Goal: Task Accomplishment & Management: Use online tool/utility

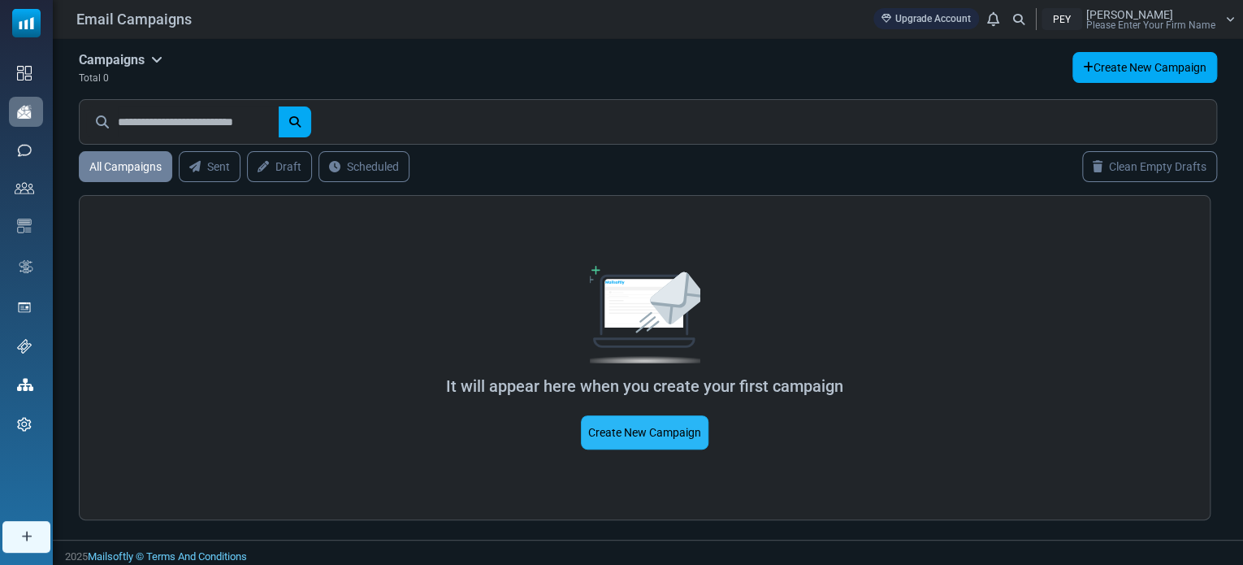
click at [661, 434] on link "Create New Campaign" at bounding box center [645, 432] width 128 height 34
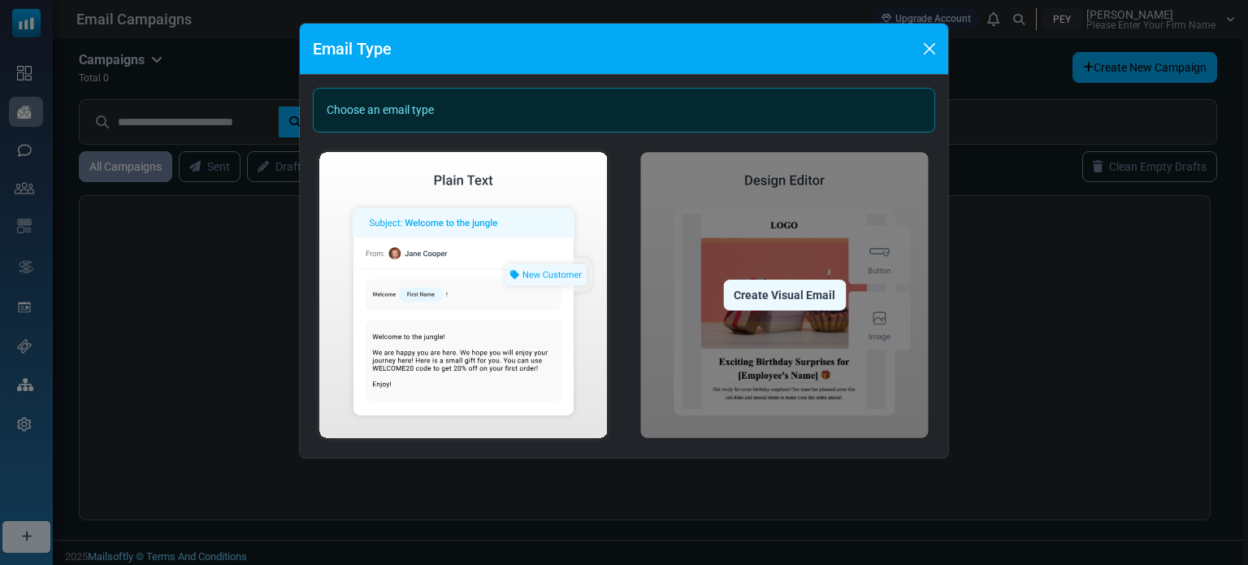
click at [803, 301] on div "Create Visual Email" at bounding box center [784, 295] width 123 height 31
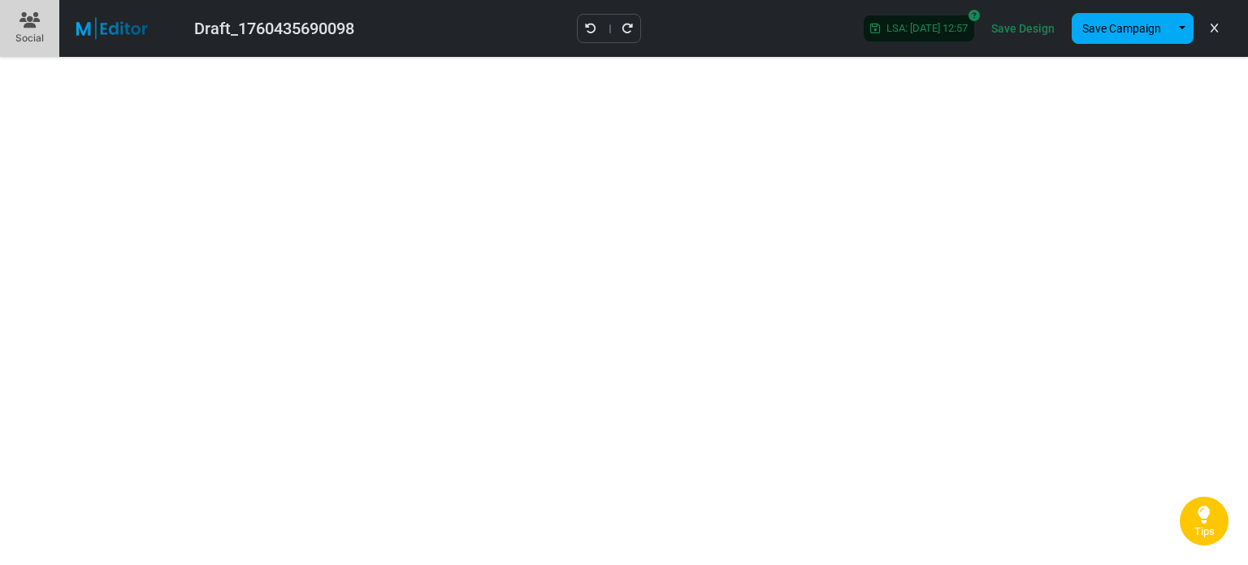
click at [1017, 31] on link "Save Design" at bounding box center [1023, 29] width 72 height 28
click at [32, 38] on div "Social" at bounding box center [29, 38] width 28 height 15
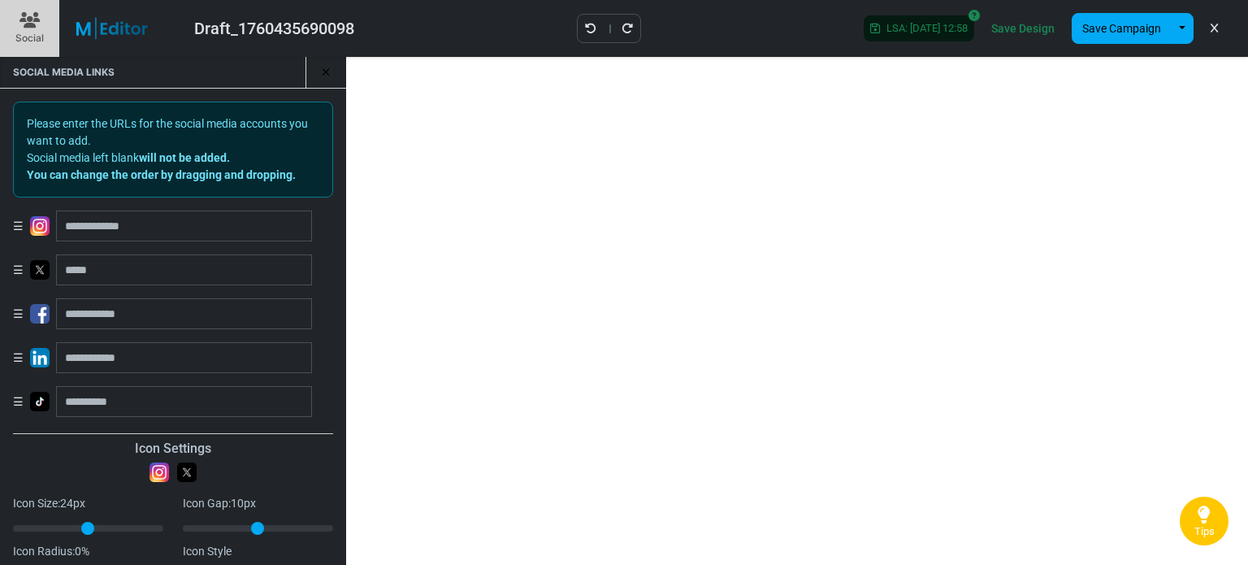
click at [132, 32] on img at bounding box center [122, 28] width 106 height 23
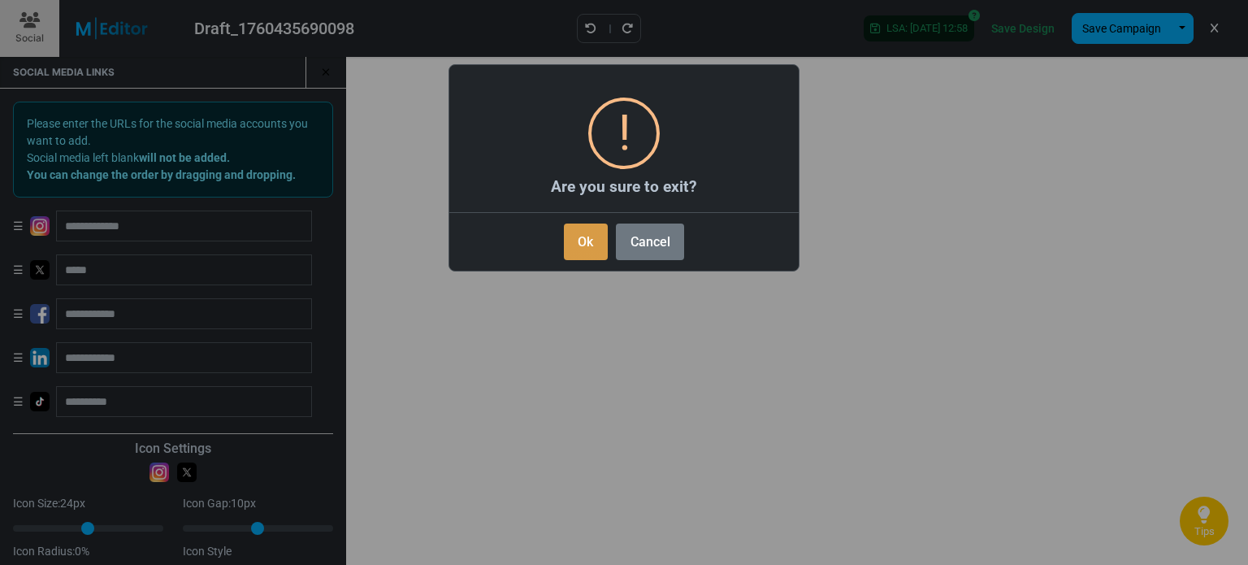
click at [595, 236] on button "Ok" at bounding box center [586, 241] width 44 height 37
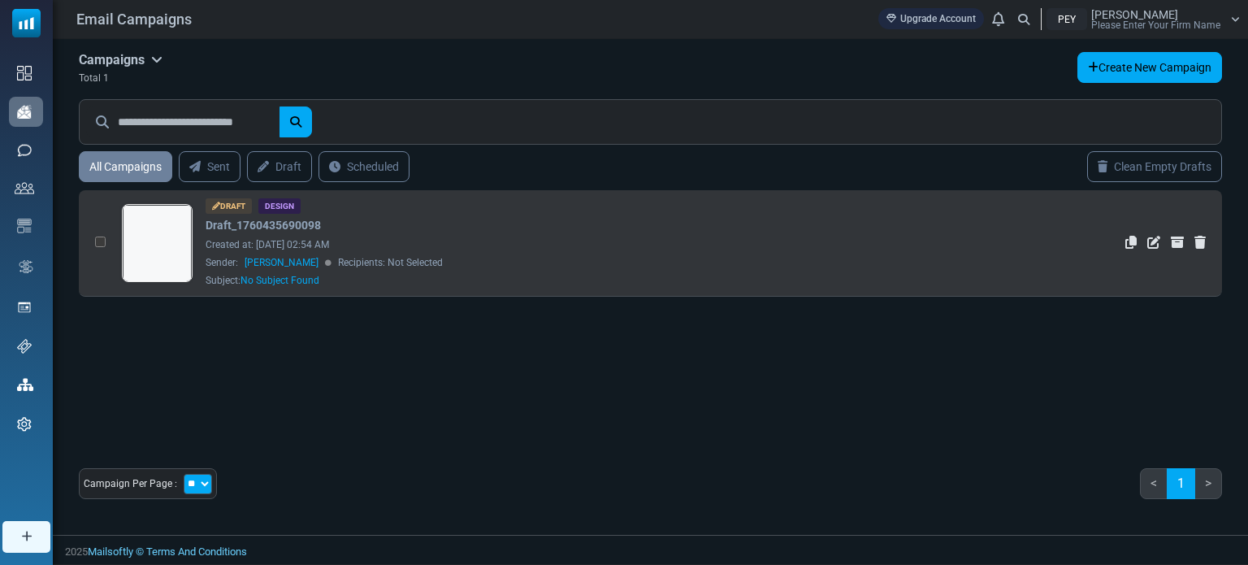
click at [387, 221] on div "Draft Design Draft_1760435690098 Created at: October 14, 2025 at 02:54 AM Sende…" at bounding box center [581, 242] width 750 height 89
click at [131, 256] on link at bounding box center [157, 288] width 69 height 167
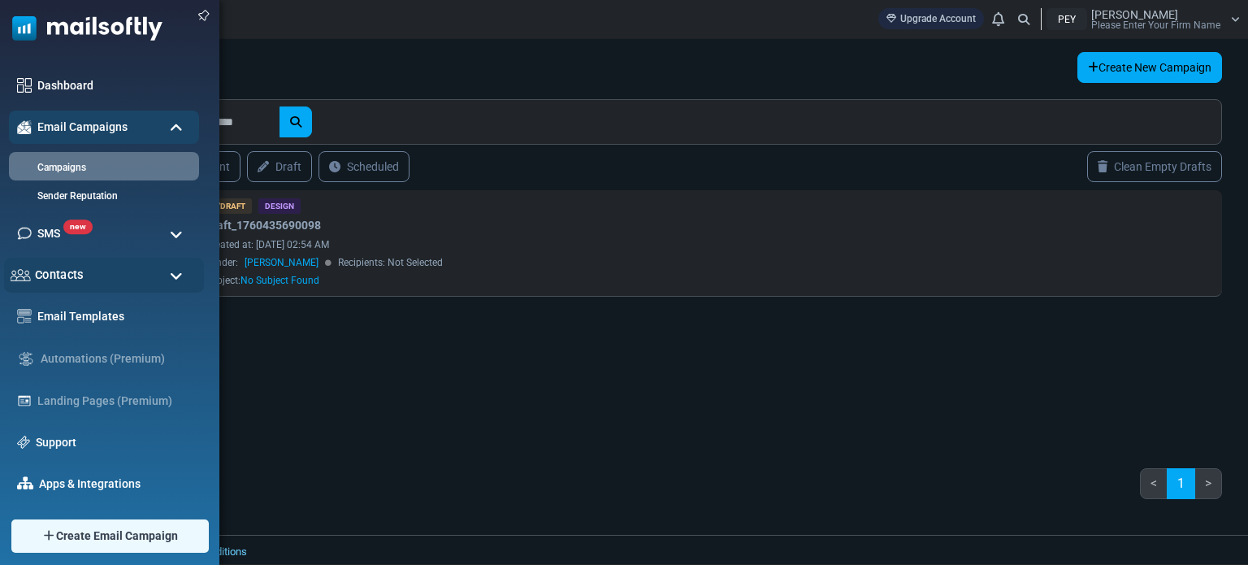
click at [106, 270] on div "Contacts" at bounding box center [104, 275] width 200 height 35
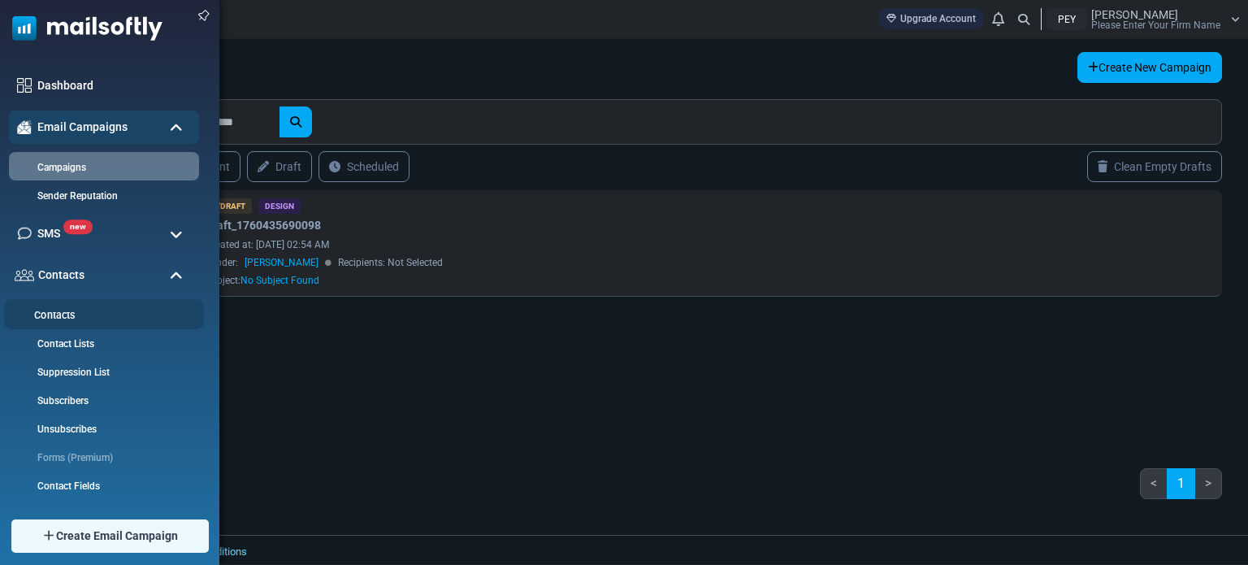
click at [88, 314] on link "Contacts" at bounding box center [101, 315] width 195 height 15
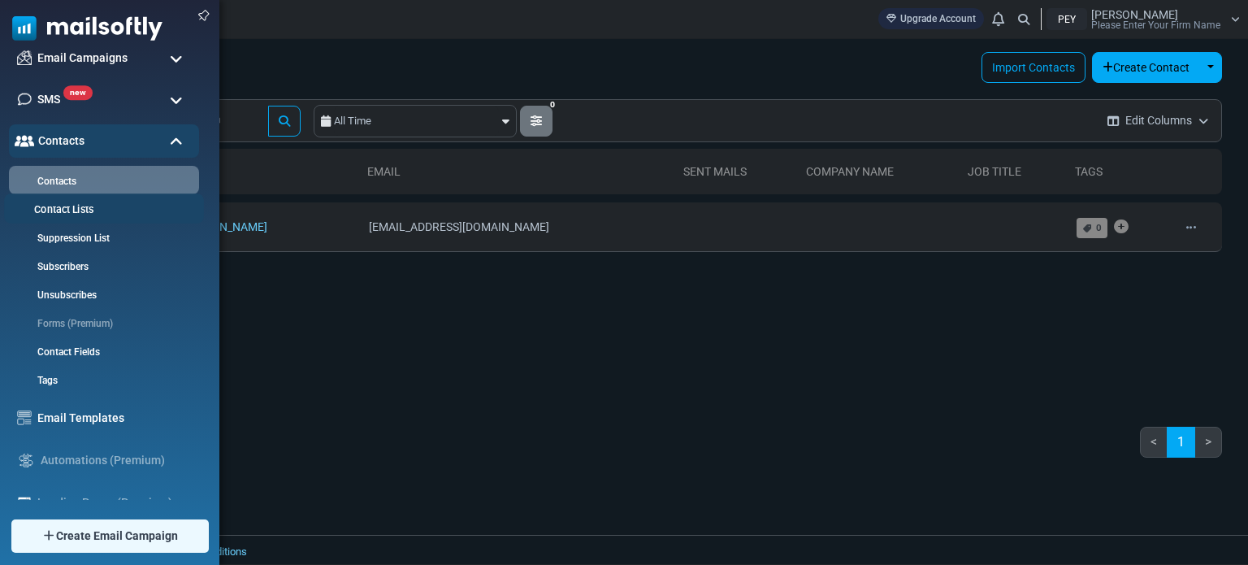
scroll to position [81, 0]
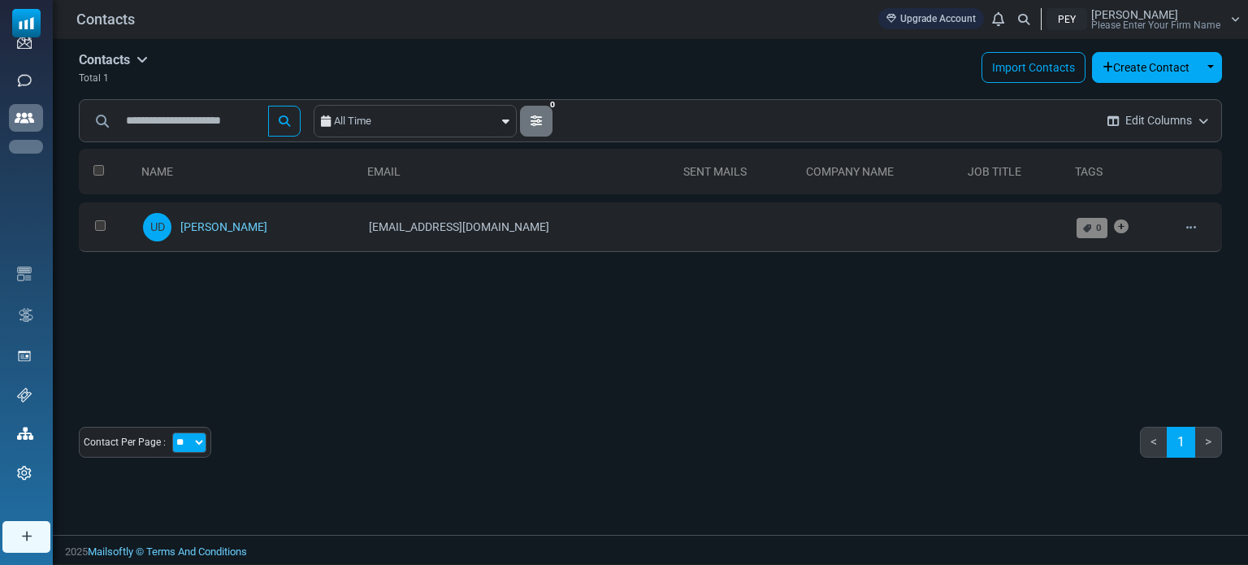
click at [0, 0] on link "Email Templates" at bounding box center [0, 0] width 0 height 0
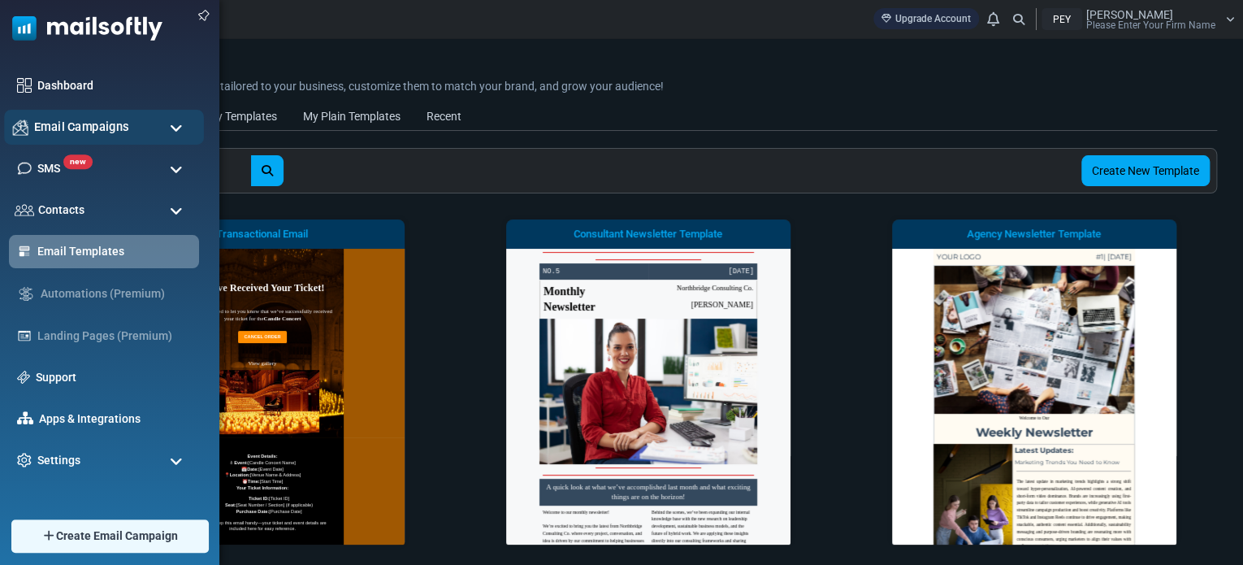
click at [33, 123] on div "Email Campaigns" at bounding box center [104, 127] width 200 height 35
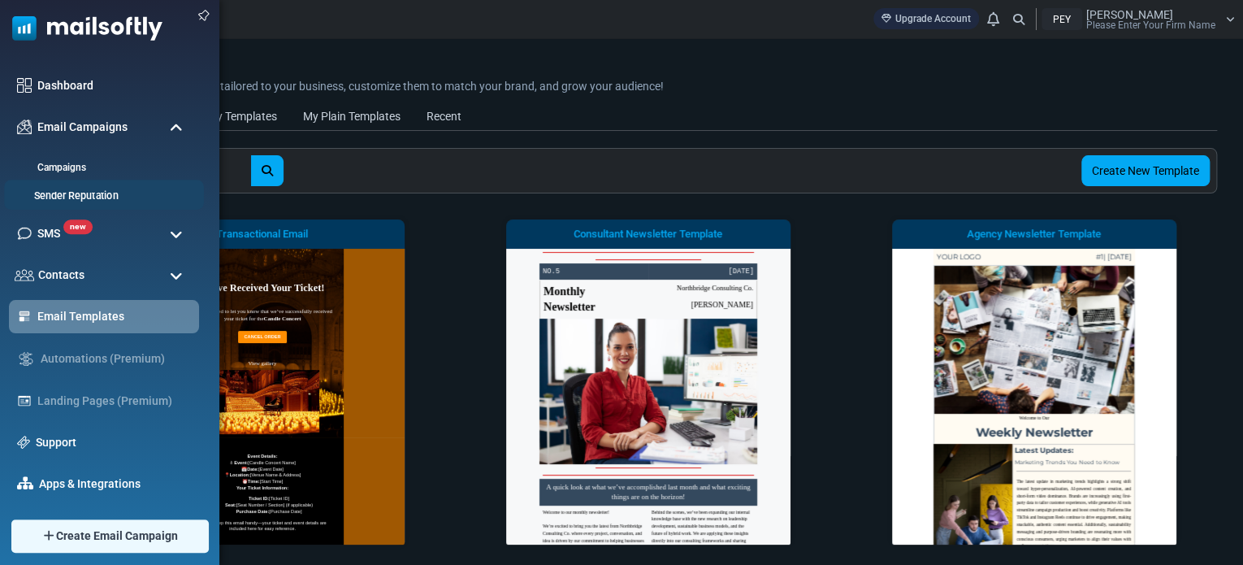
click at [96, 197] on link "Sender Reputation" at bounding box center [101, 196] width 195 height 15
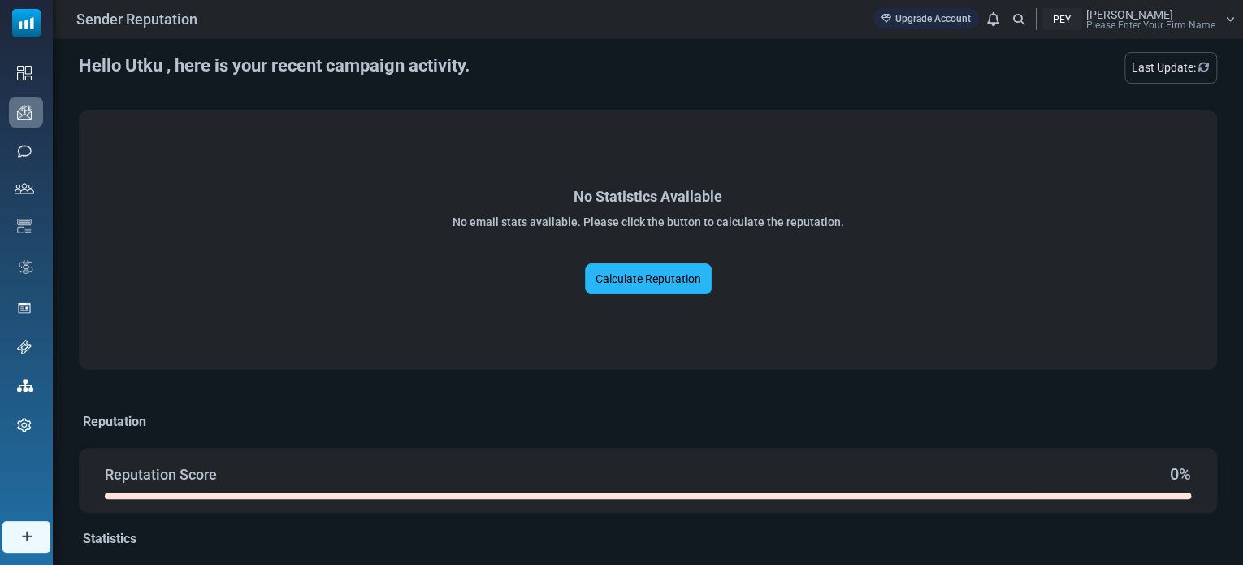
click at [678, 275] on link "Calculate Reputation" at bounding box center [648, 278] width 127 height 31
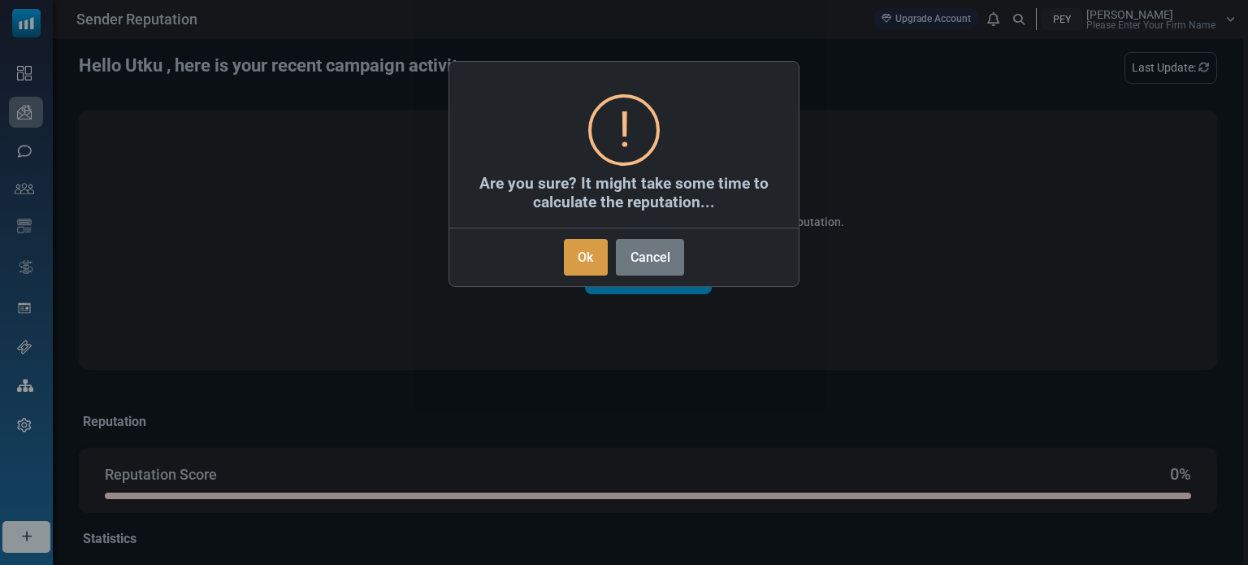
click at [587, 254] on button "Ok" at bounding box center [586, 257] width 44 height 37
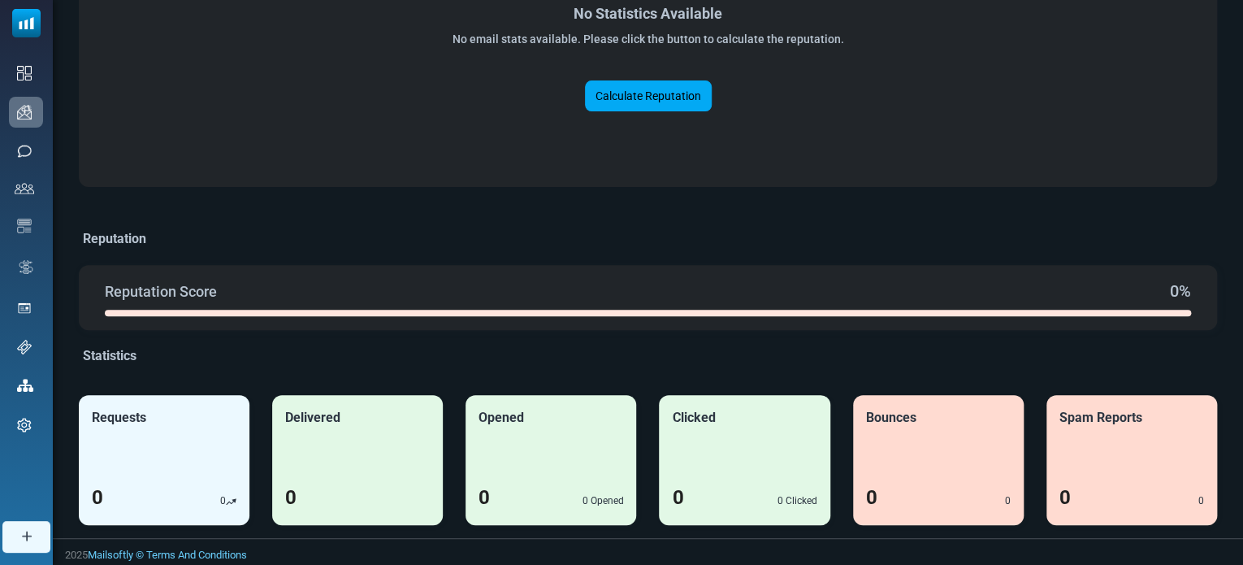
scroll to position [184, 0]
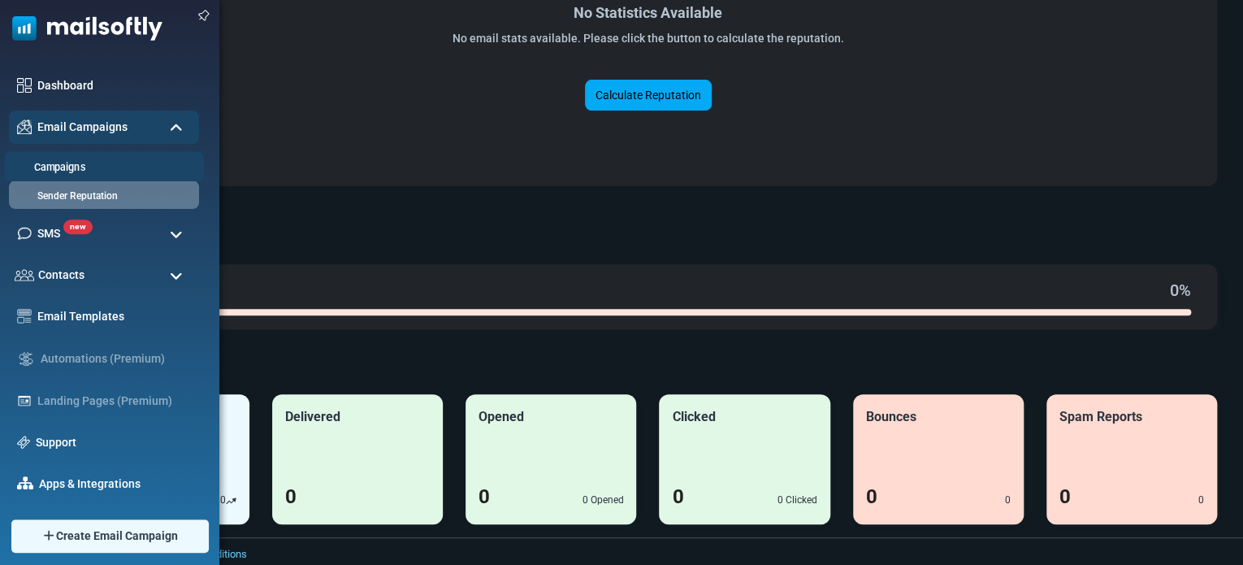
click at [59, 160] on link "Campaigns" at bounding box center [101, 167] width 195 height 15
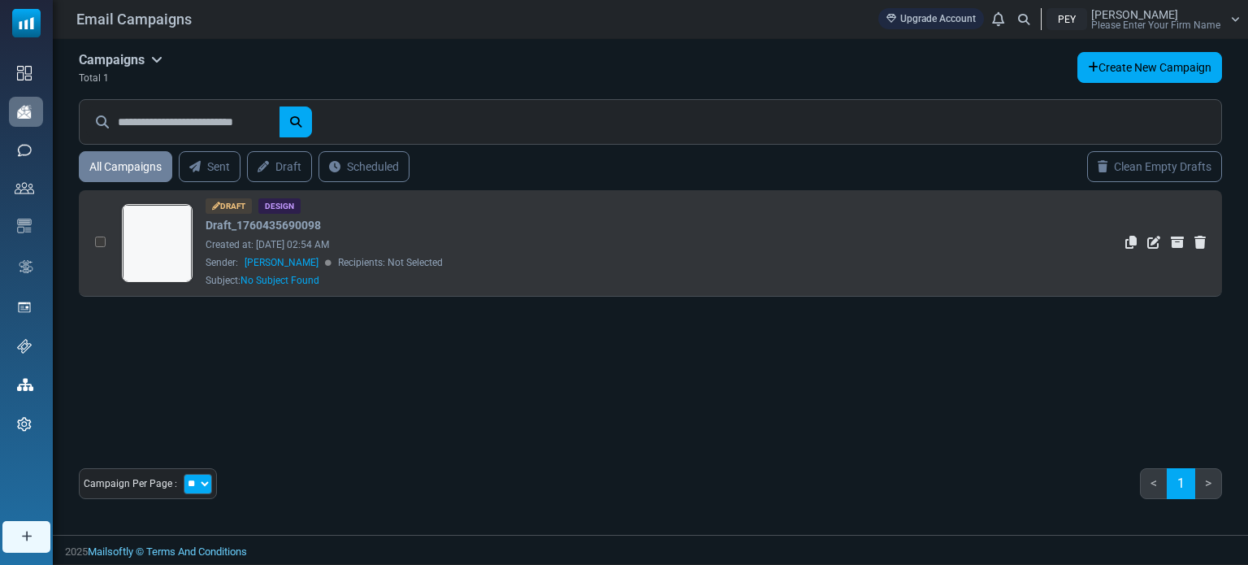
click at [151, 245] on link at bounding box center [157, 288] width 69 height 167
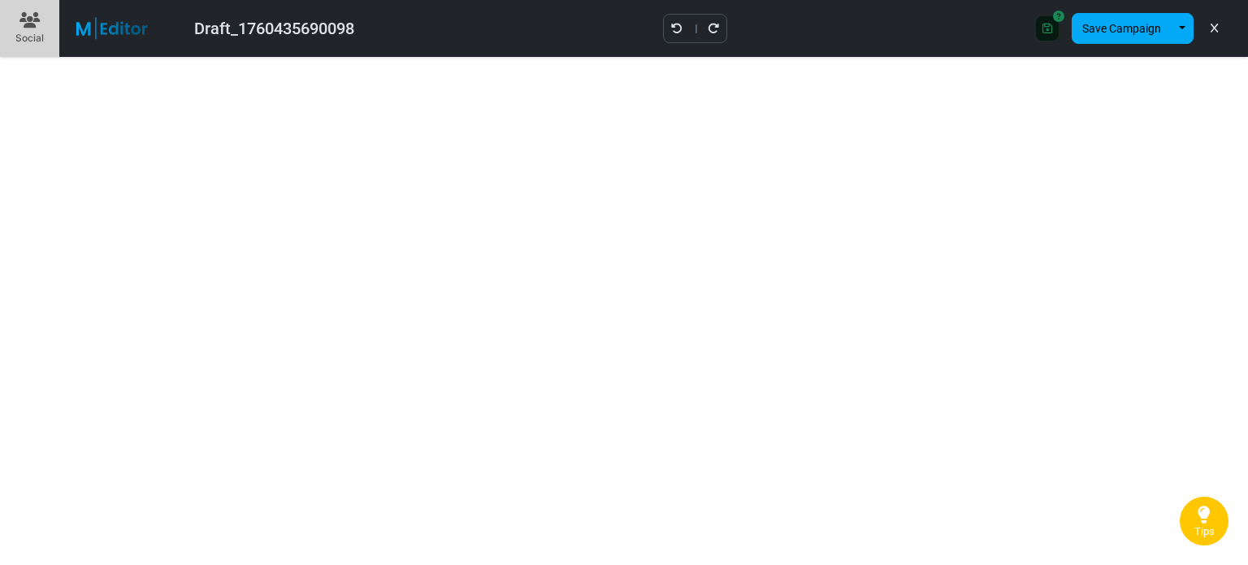
click at [1047, 30] on icon at bounding box center [1048, 28] width 10 height 11
click at [1051, 23] on icon at bounding box center [1048, 28] width 10 height 11
click at [1215, 28] on icon at bounding box center [1214, 28] width 7 height 1
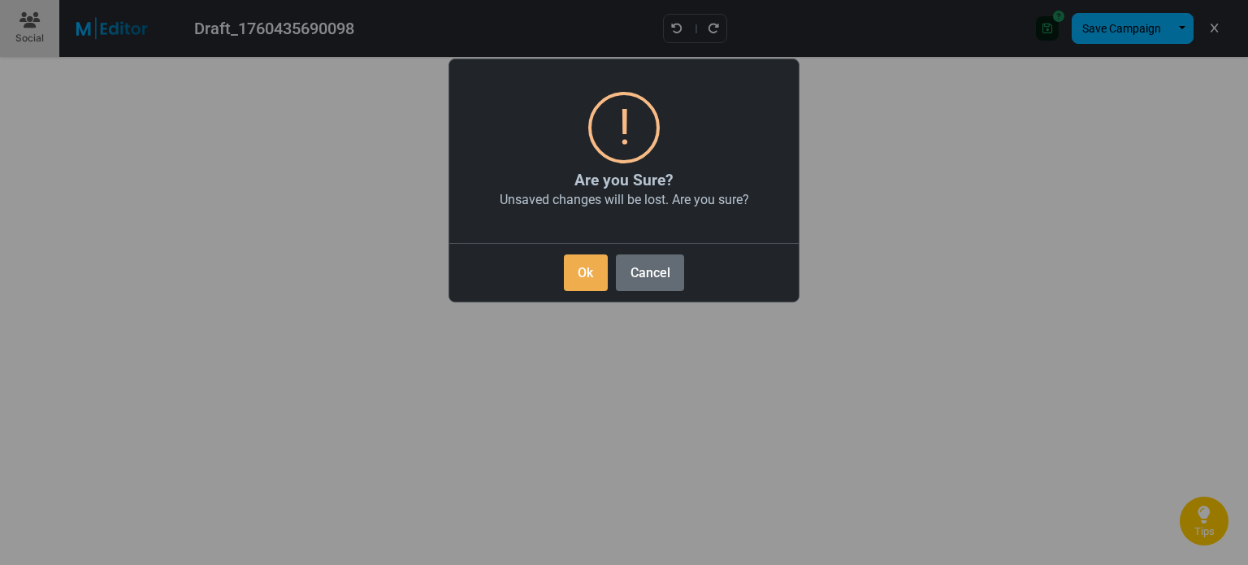
click at [666, 276] on button "Cancel" at bounding box center [650, 272] width 68 height 37
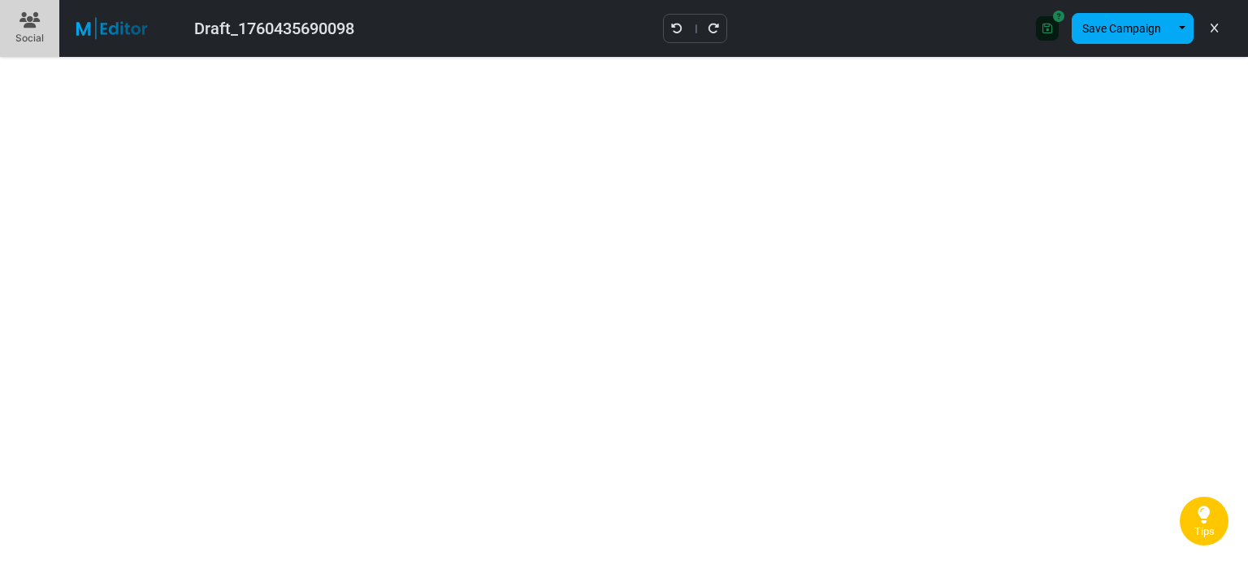
click at [1225, 21] on div "Save Design Save Campaign Save as Template Insert Template" at bounding box center [1129, 29] width 212 height 44
click at [1219, 20] on link at bounding box center [1214, 29] width 15 height 28
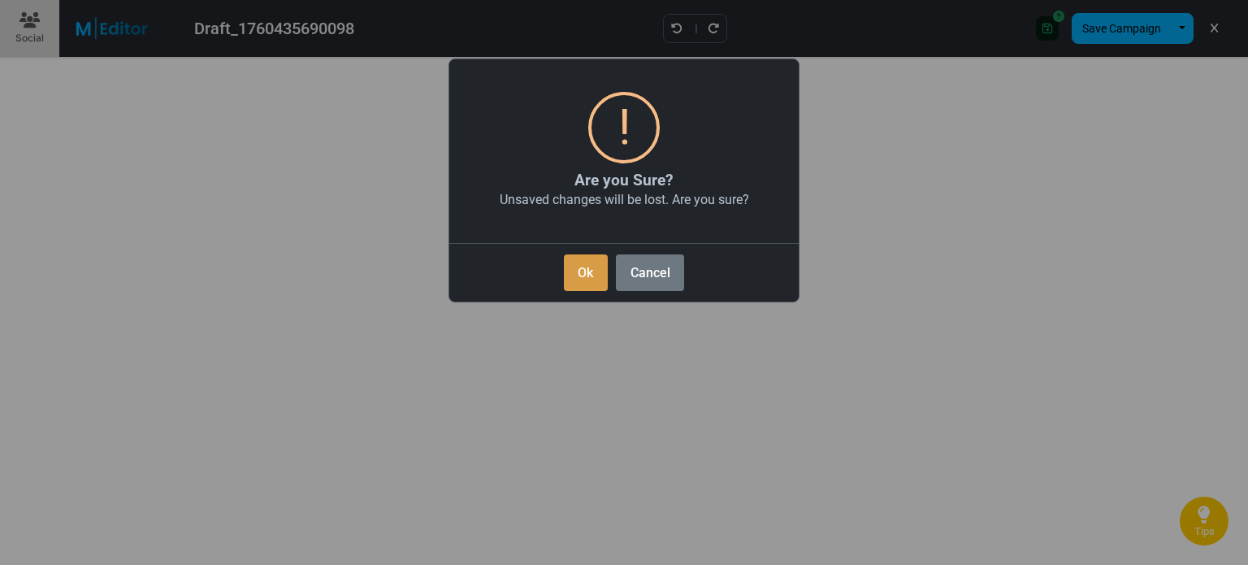
click at [583, 285] on button "Ok" at bounding box center [586, 272] width 44 height 37
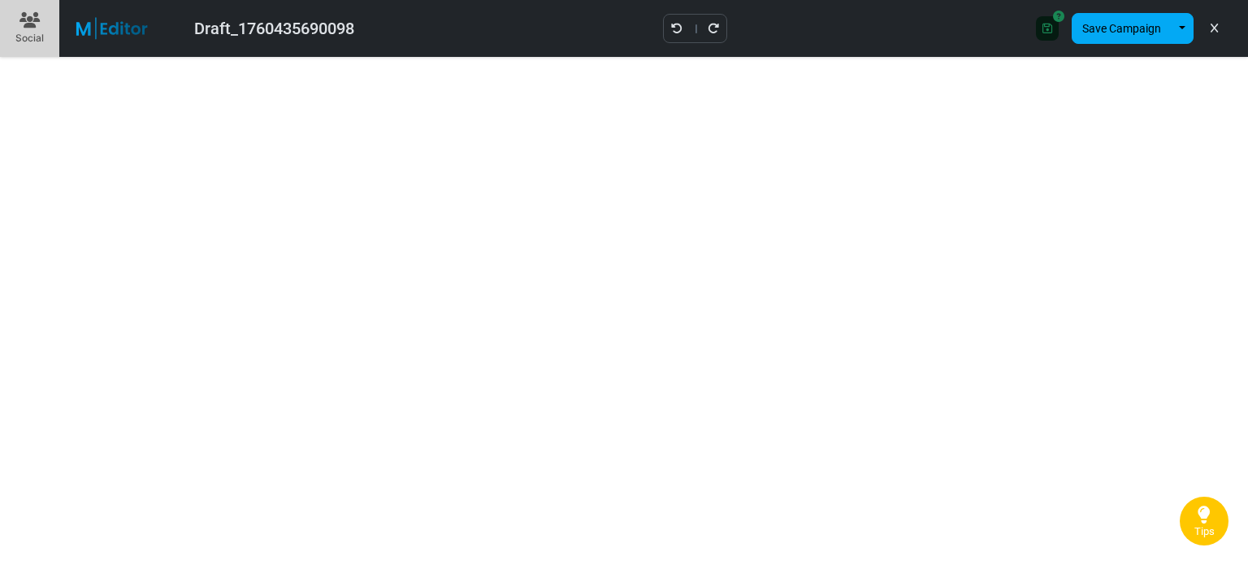
click at [714, 51] on div "Draft_1760435690098 Save Design Save Campaign Save as Template Insert Template" at bounding box center [624, 28] width 1248 height 57
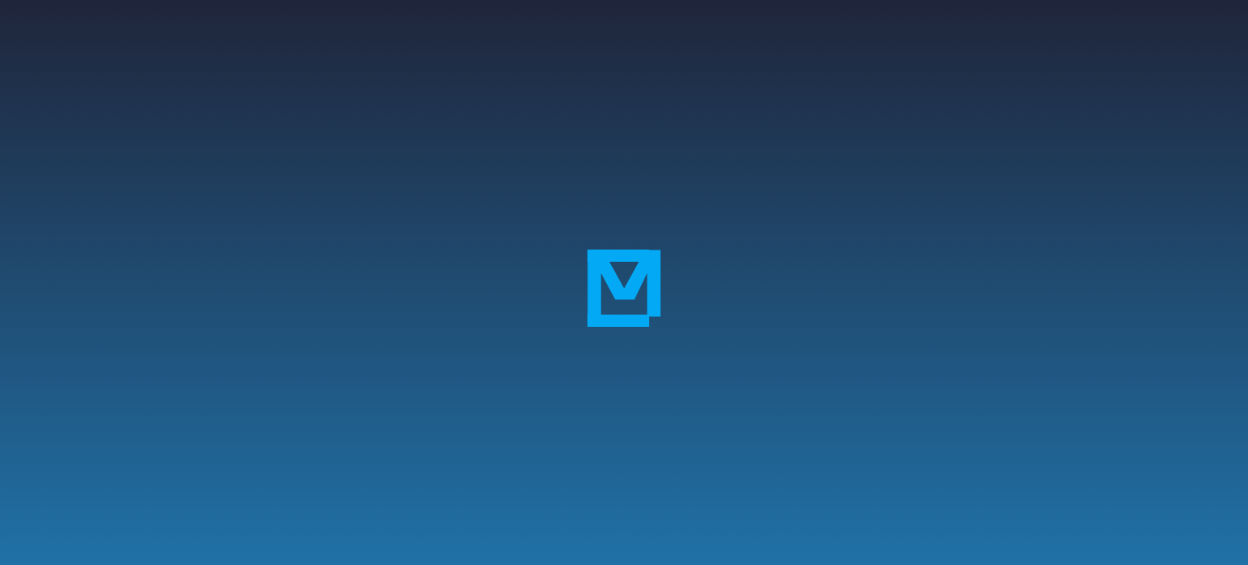
select select "***"
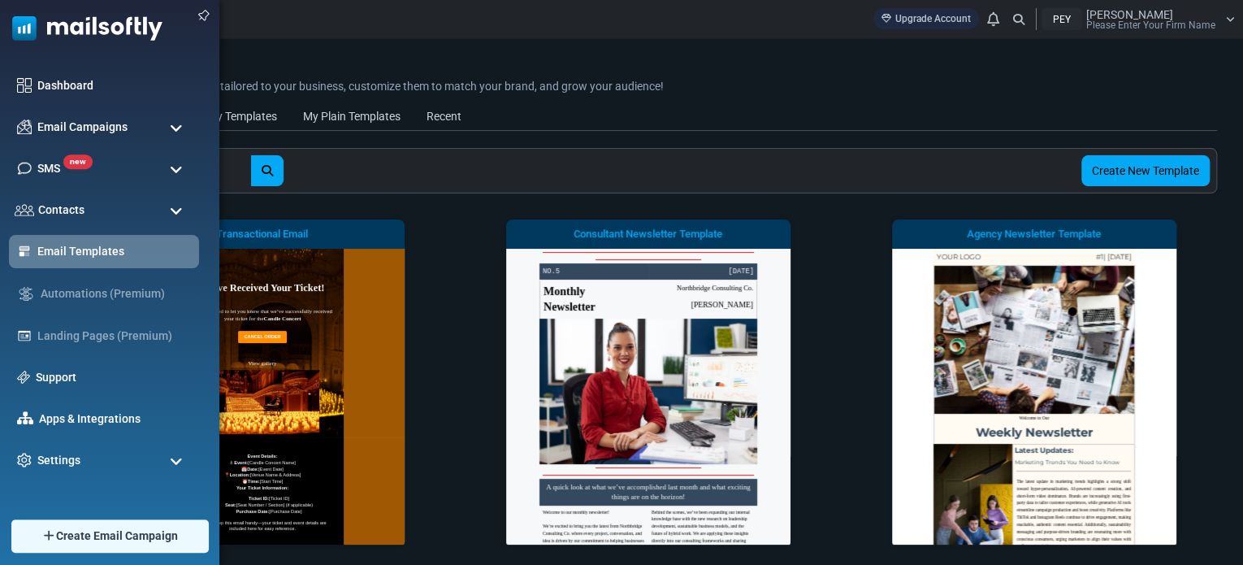
click at [78, 35] on img at bounding box center [81, 24] width 163 height 49
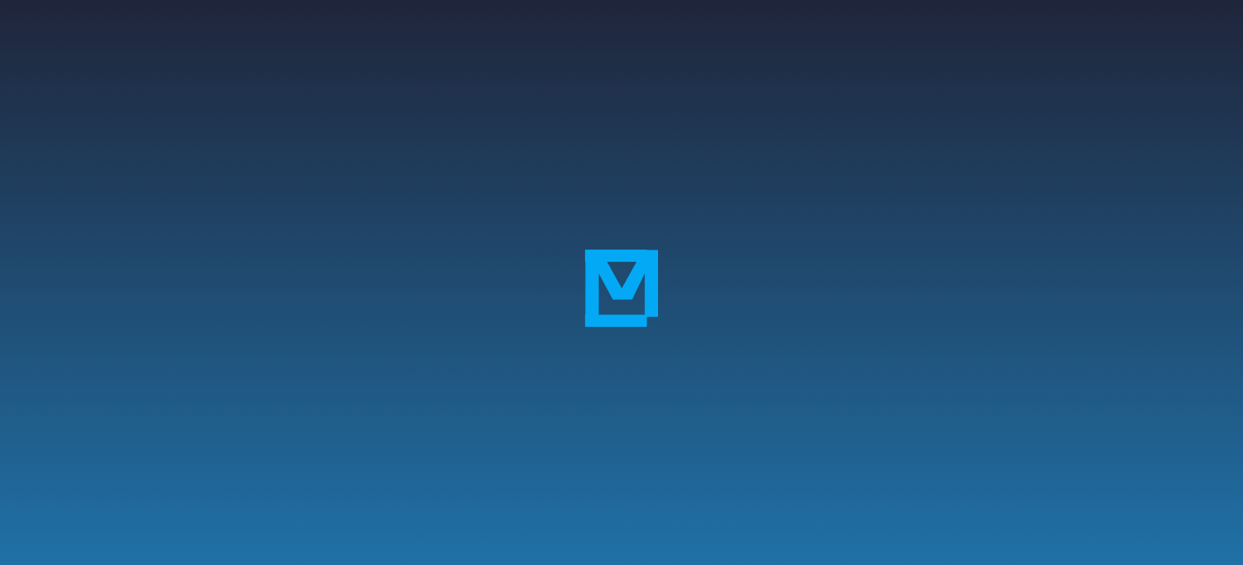
scroll to position [329, 0]
